Goal: Task Accomplishment & Management: Manage account settings

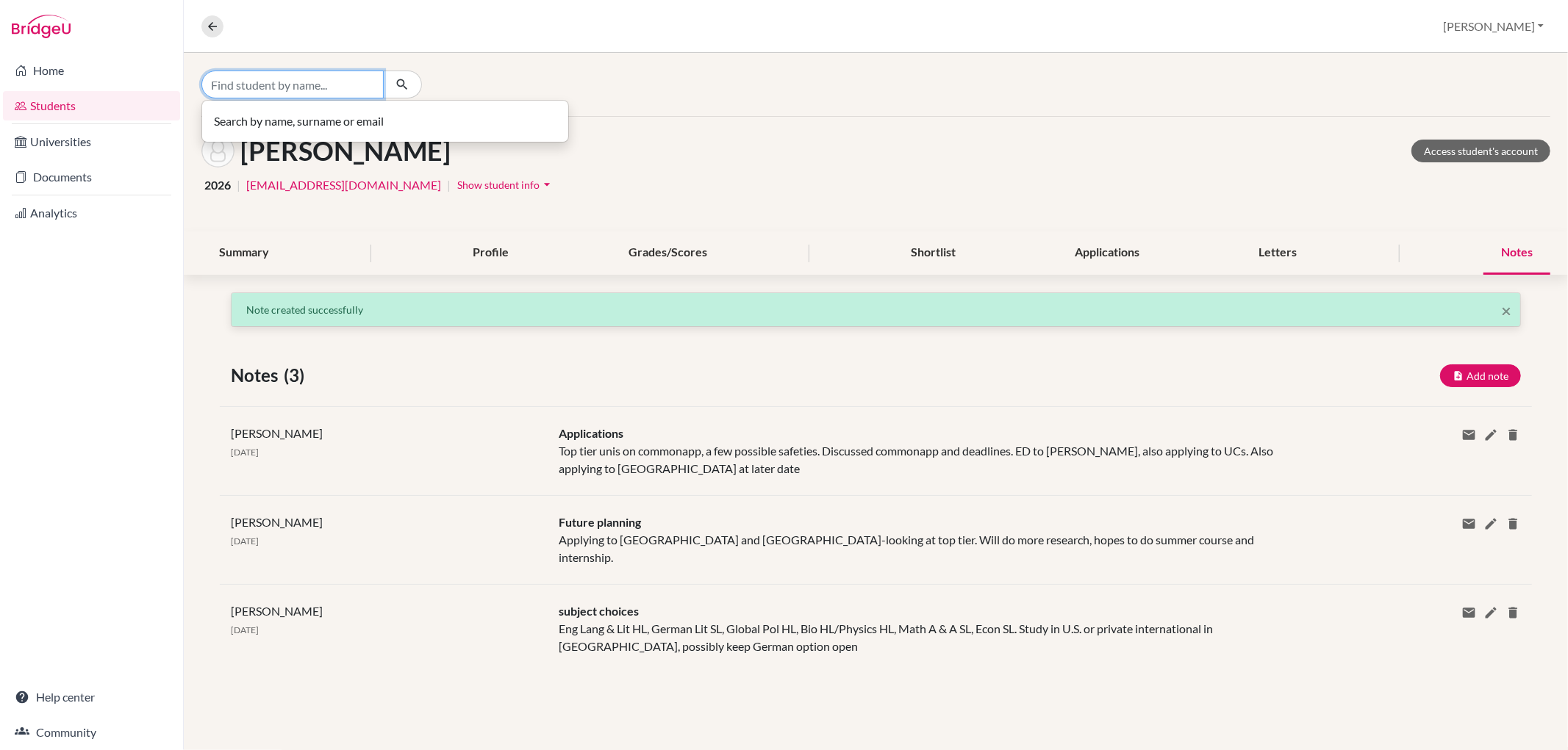
click at [258, 90] on input "Find student by name..." at bounding box center [293, 85] width 183 height 28
type input "willow"
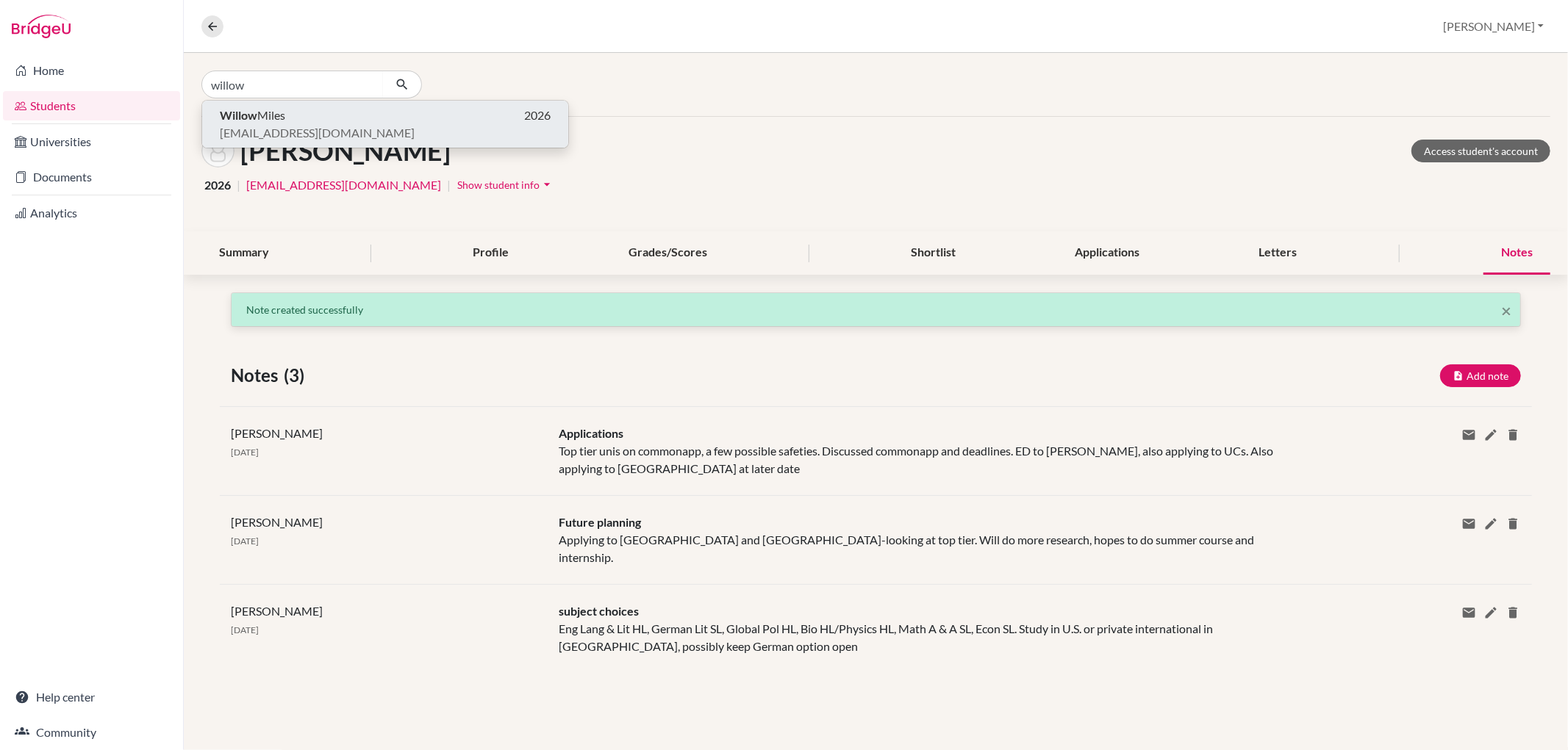
click at [314, 113] on p "Willow Miles 2026" at bounding box center [385, 115] width 331 height 18
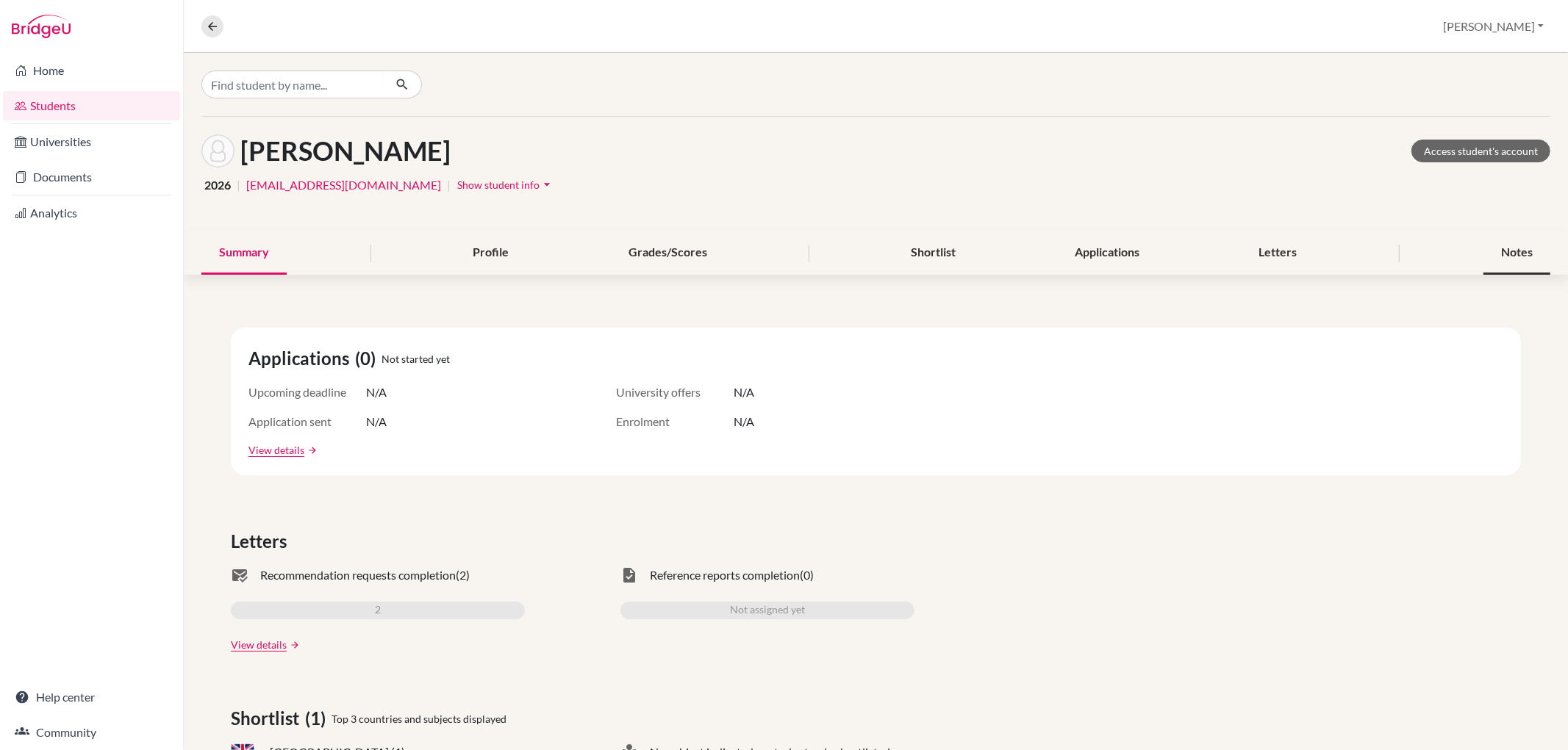
click at [1495, 258] on div "Notes" at bounding box center [1516, 253] width 67 height 43
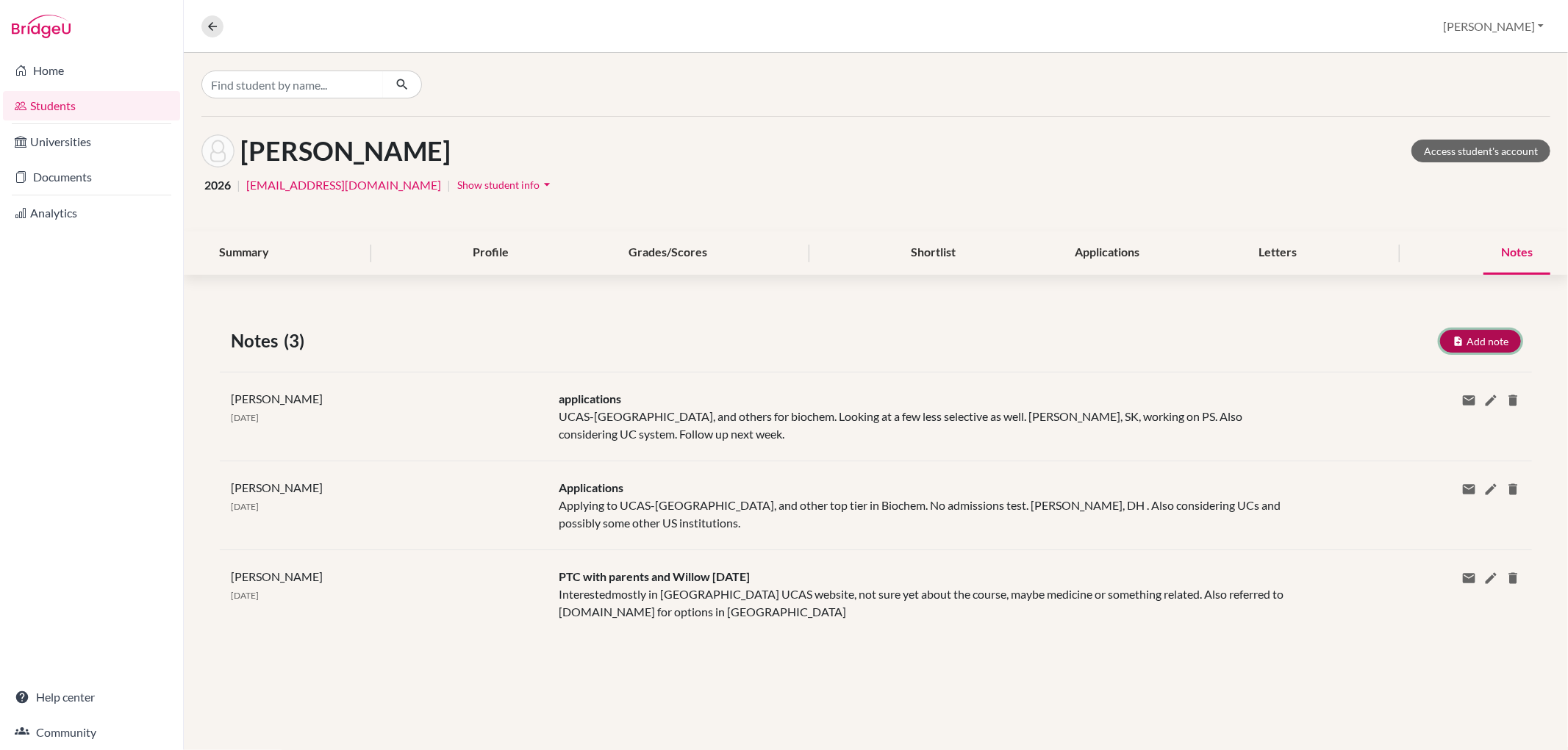
click at [1473, 338] on button "Add note" at bounding box center [1480, 341] width 81 height 22
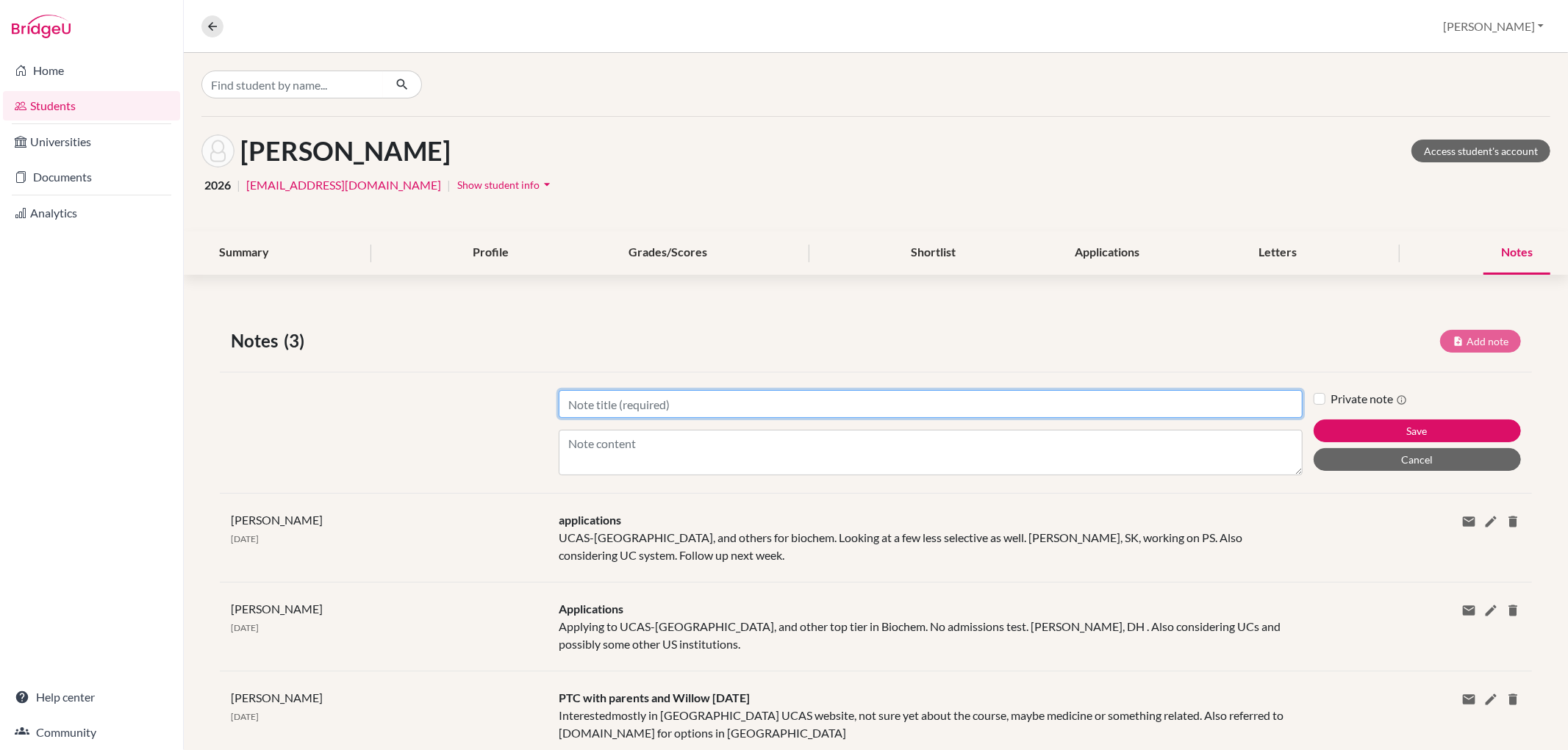
click at [576, 402] on input "Title" at bounding box center [929, 404] width 743 height 28
type input "No show"
click at [1314, 420] on button "Save" at bounding box center [1417, 431] width 208 height 22
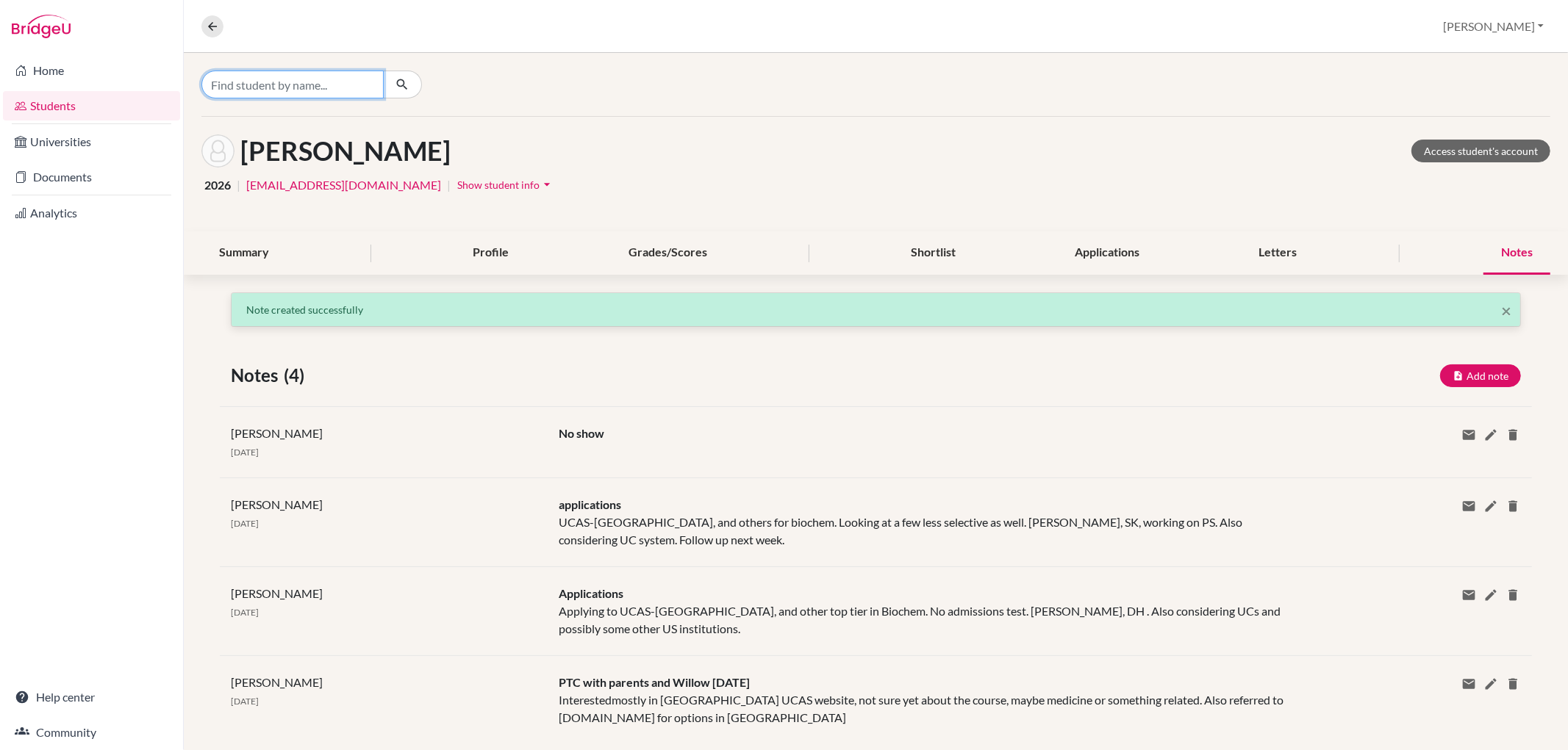
click at [333, 84] on input "Find student by name..." at bounding box center [293, 85] width 183 height 28
type input "[PERSON_NAME]"
click at [357, 121] on p "[PERSON_NAME] 2026" at bounding box center [385, 115] width 331 height 18
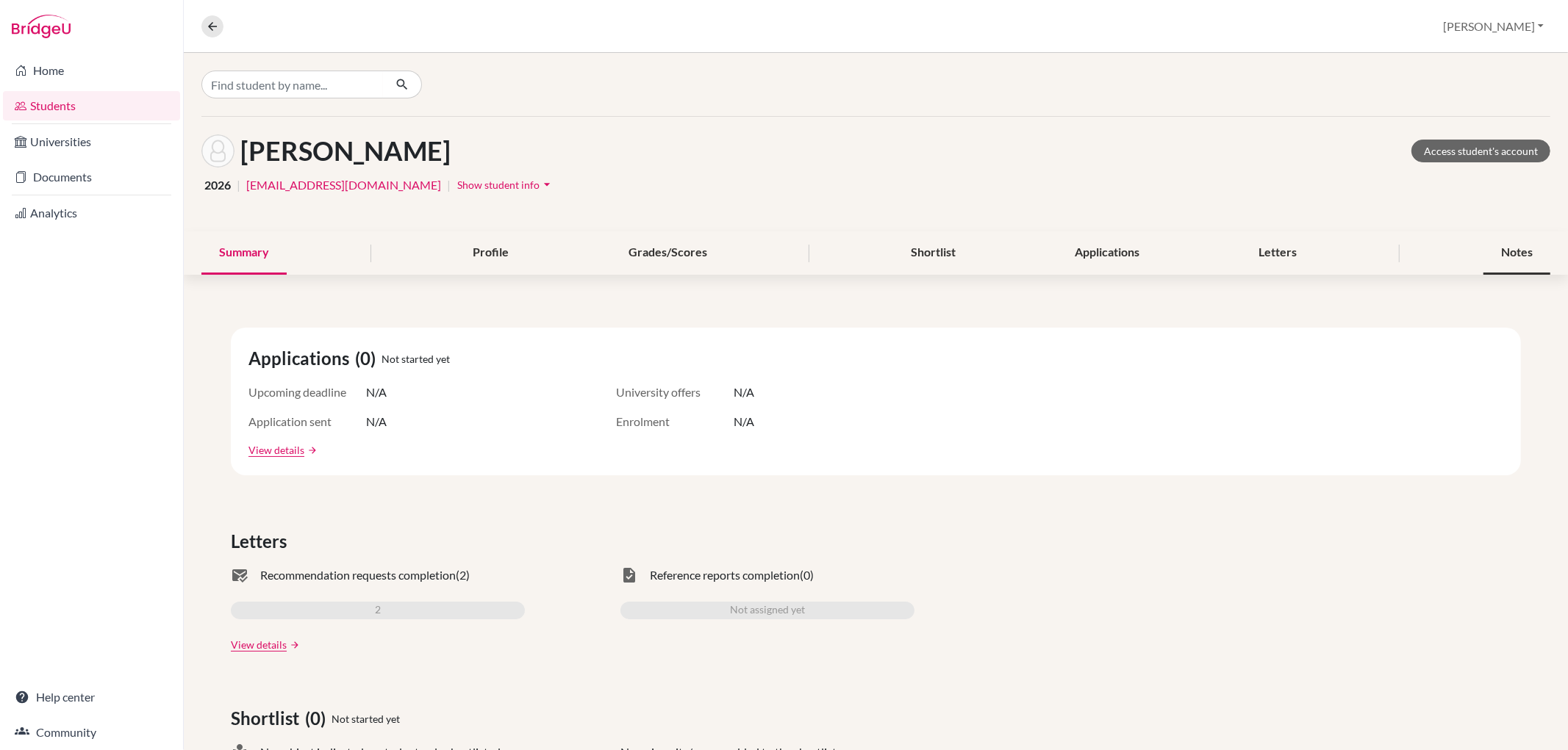
click at [1518, 240] on div "Notes" at bounding box center [1516, 253] width 67 height 43
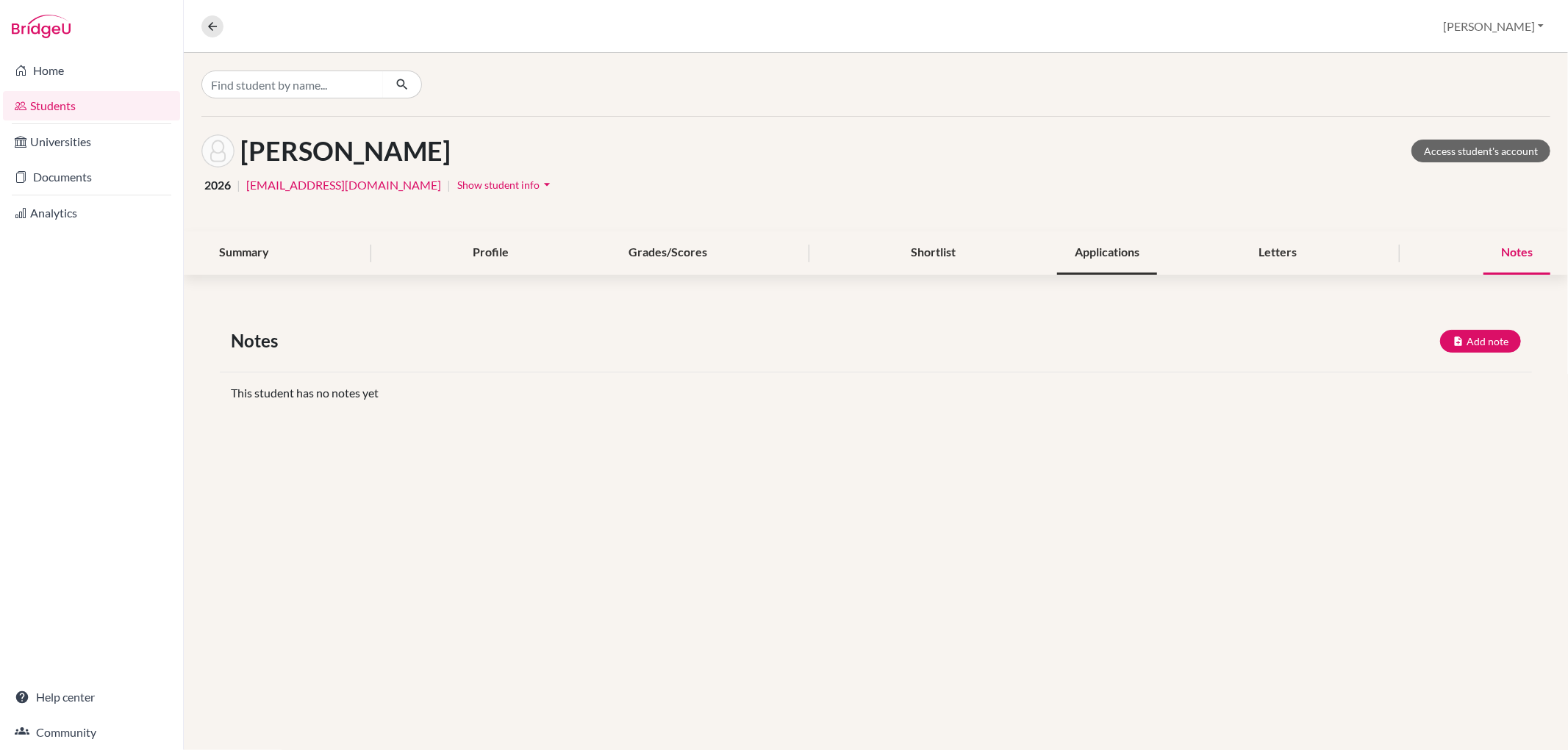
click at [1108, 253] on div "Applications" at bounding box center [1107, 253] width 100 height 43
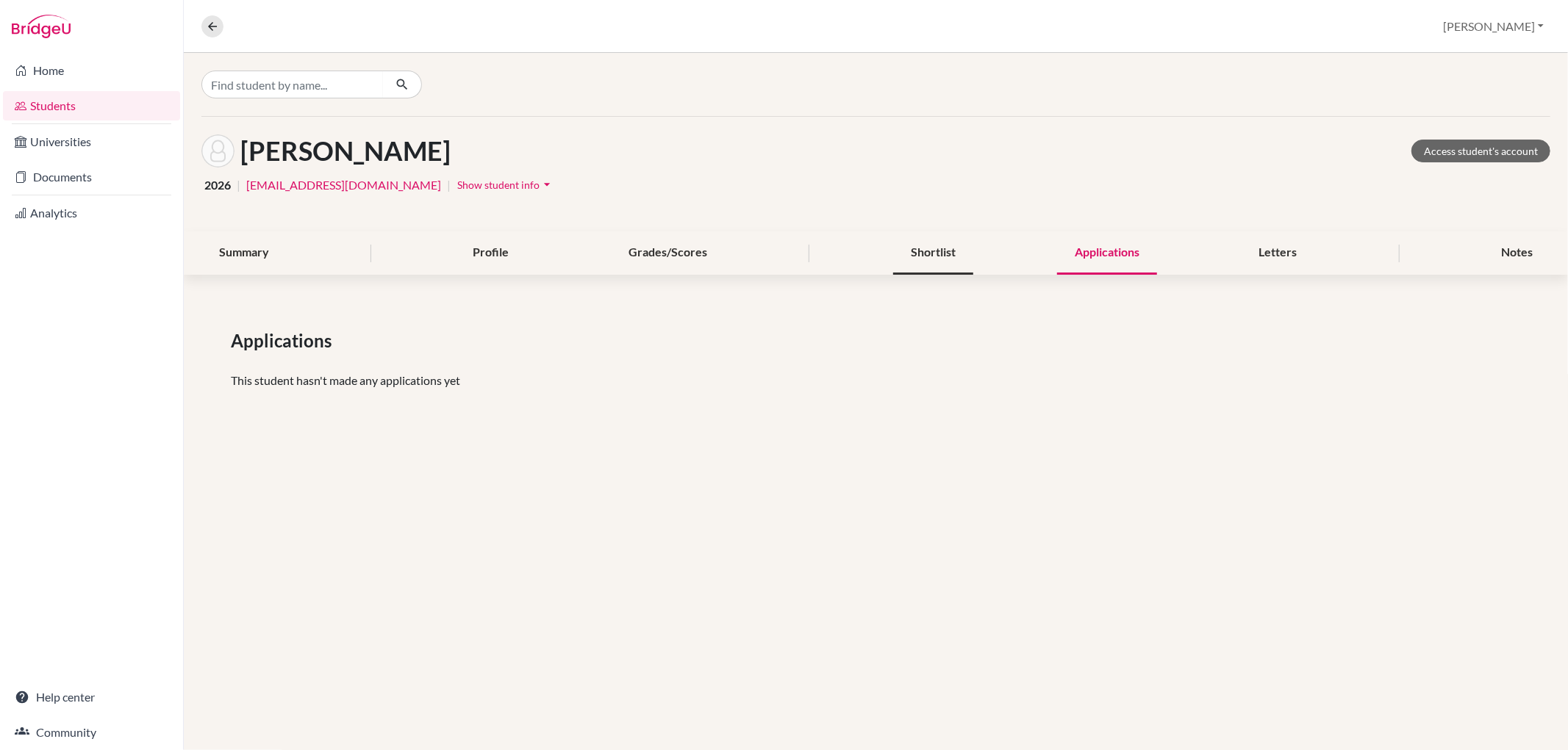
click at [921, 256] on div "Shortlist" at bounding box center [933, 253] width 80 height 43
click at [496, 262] on div "Profile" at bounding box center [491, 253] width 72 height 43
